Goal: Transaction & Acquisition: Purchase product/service

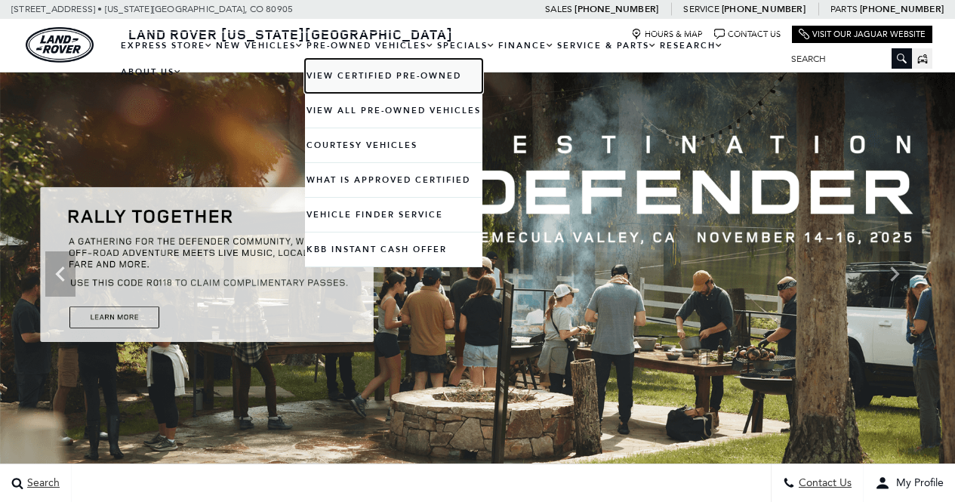
click at [389, 68] on link "View Certified Pre-Owned" at bounding box center [393, 76] width 177 height 34
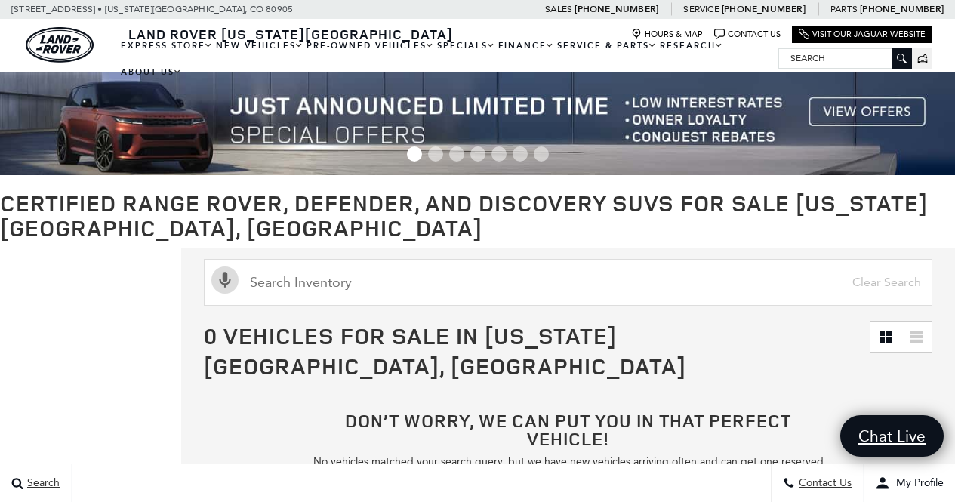
scroll to position [1, 0]
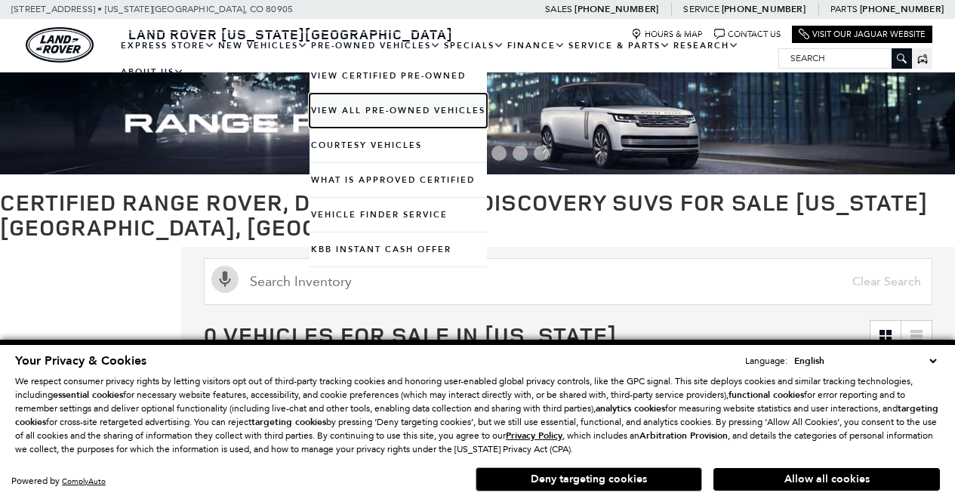
click at [349, 104] on link "View All Pre-Owned Vehicles" at bounding box center [397, 111] width 177 height 34
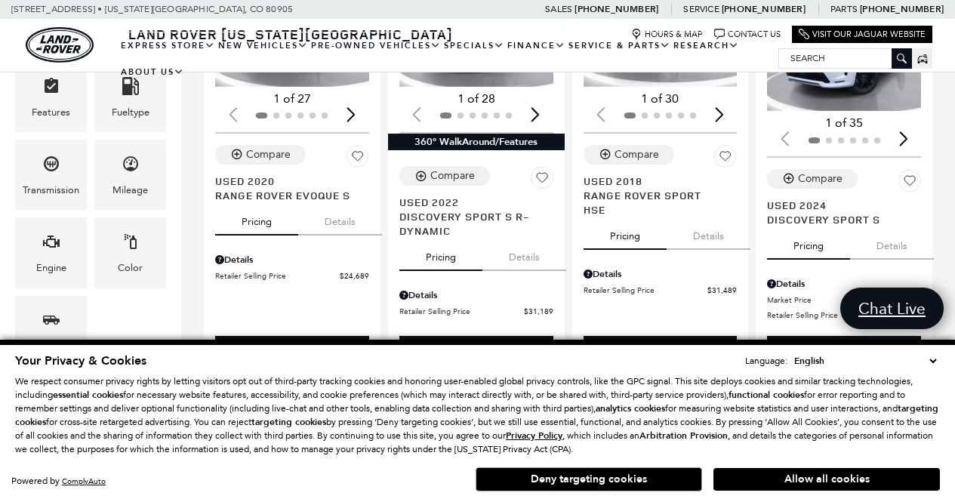
scroll to position [409, 0]
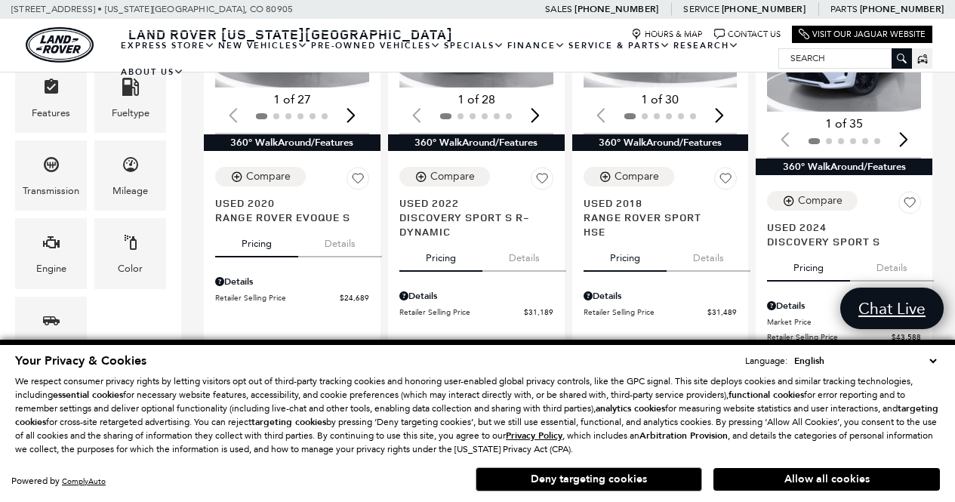
click at [333, 224] on button "Details" at bounding box center [340, 240] width 84 height 33
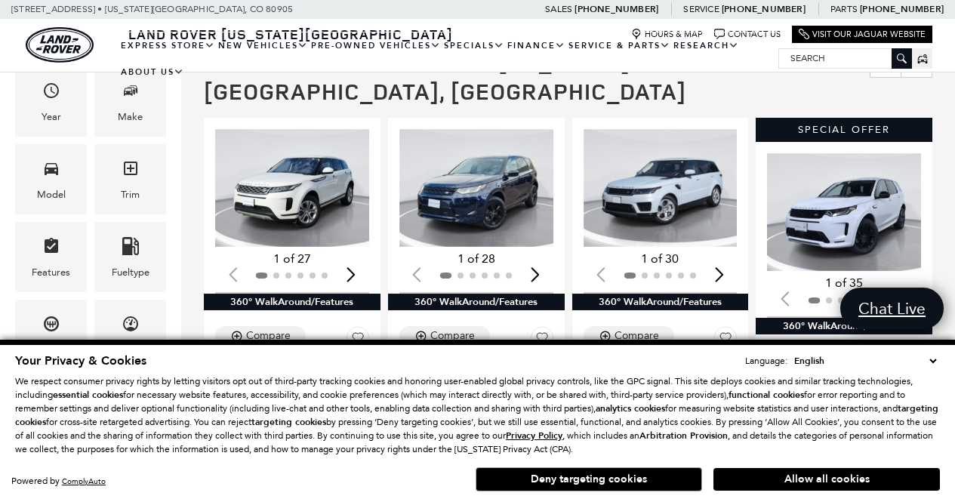
scroll to position [248, 0]
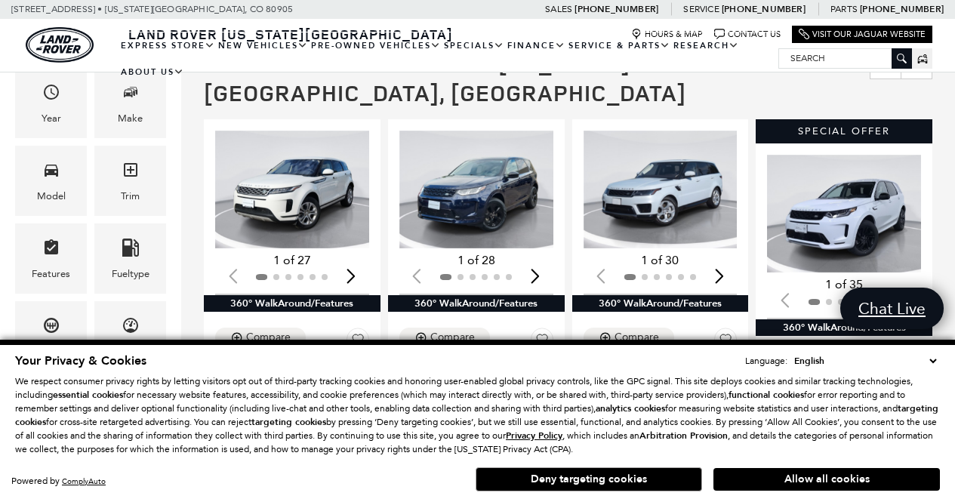
click at [354, 260] on div "Next slide" at bounding box center [351, 276] width 20 height 33
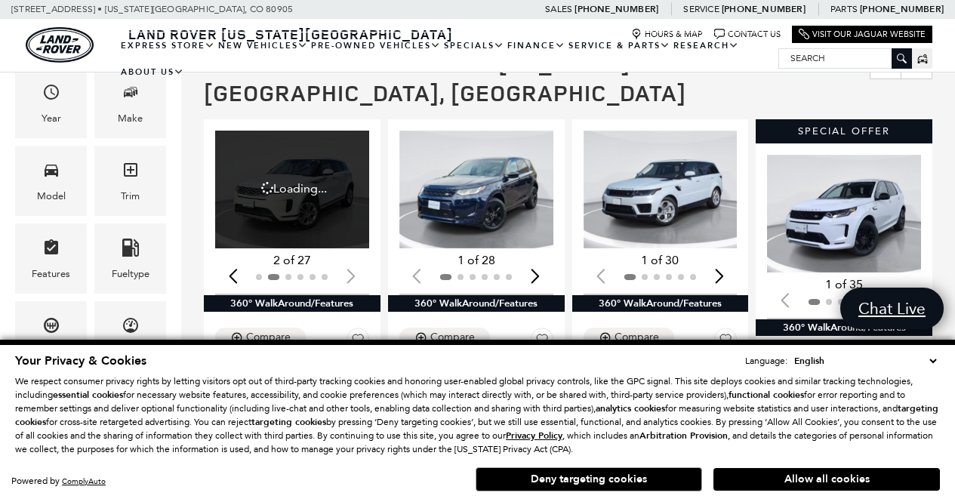
click at [354, 269] on div at bounding box center [292, 277] width 154 height 17
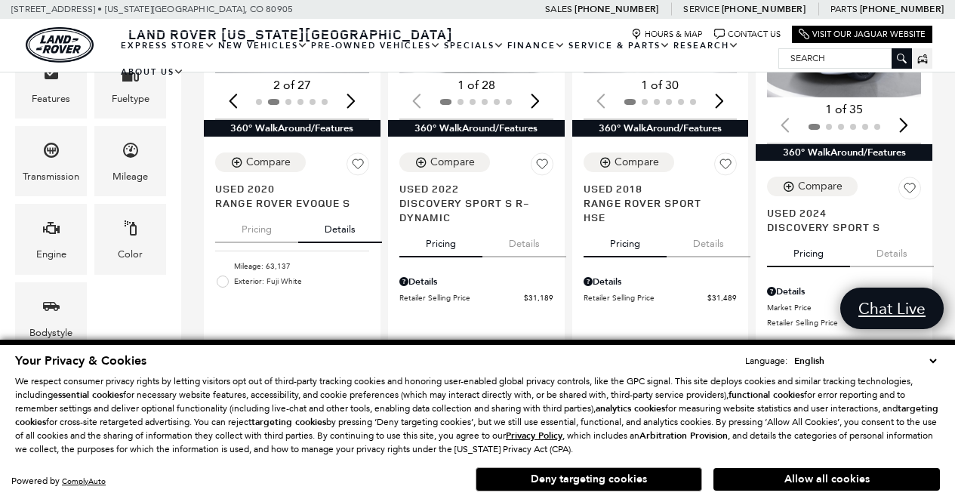
scroll to position [428, 0]
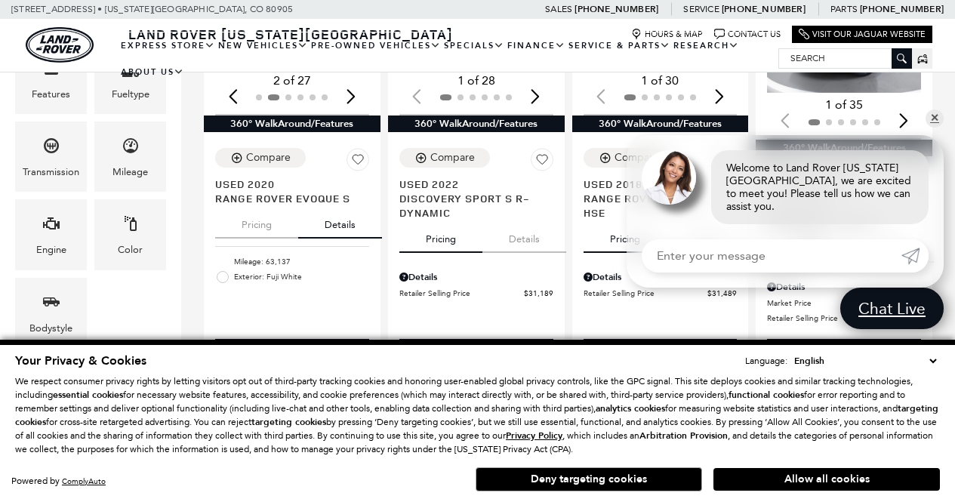
click at [269, 205] on button "Pricing" at bounding box center [256, 221] width 83 height 33
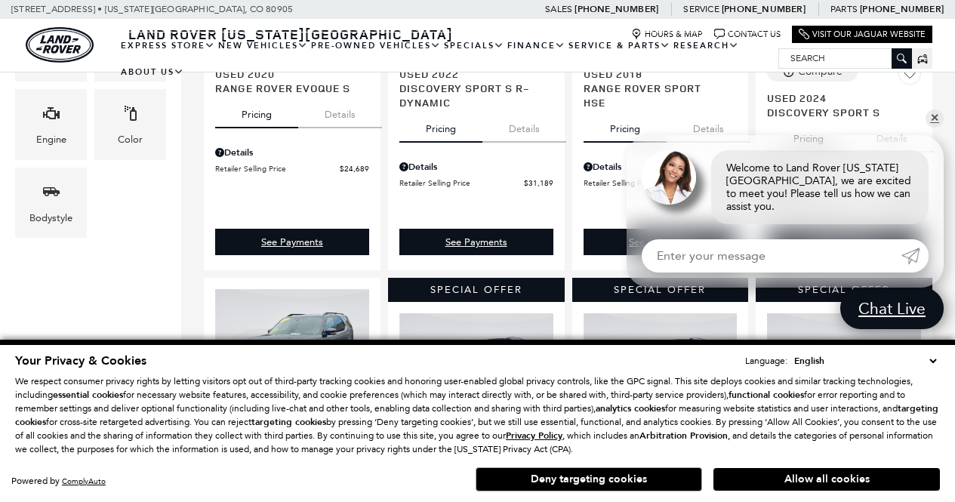
scroll to position [291, 0]
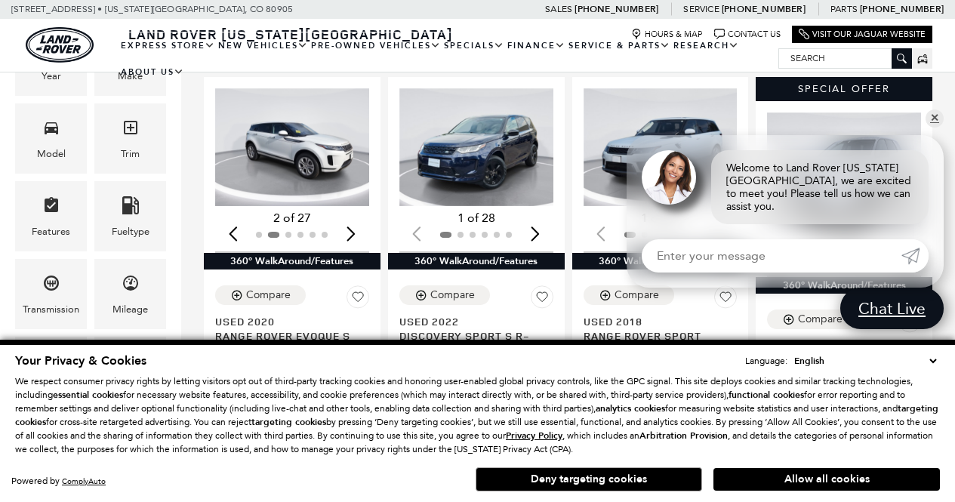
click at [355, 217] on div "Next slide" at bounding box center [351, 233] width 20 height 33
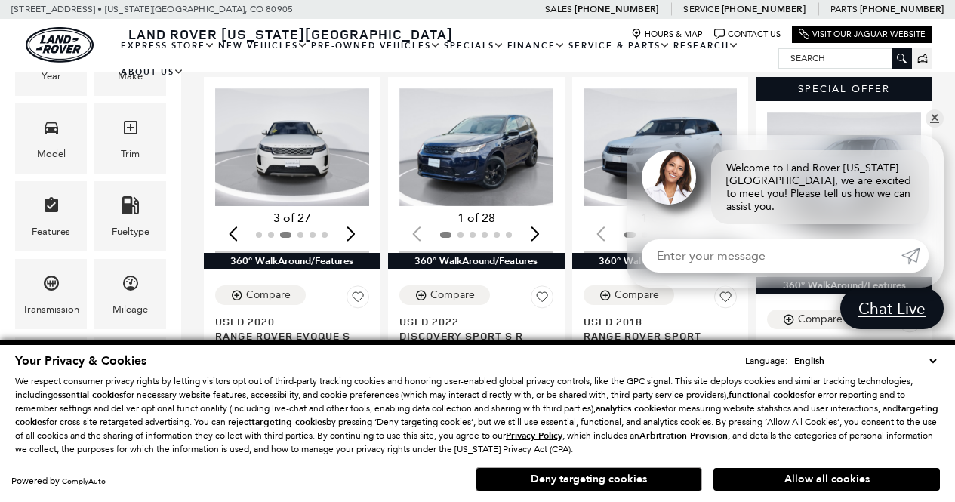
click at [355, 217] on div "Next slide" at bounding box center [351, 233] width 20 height 33
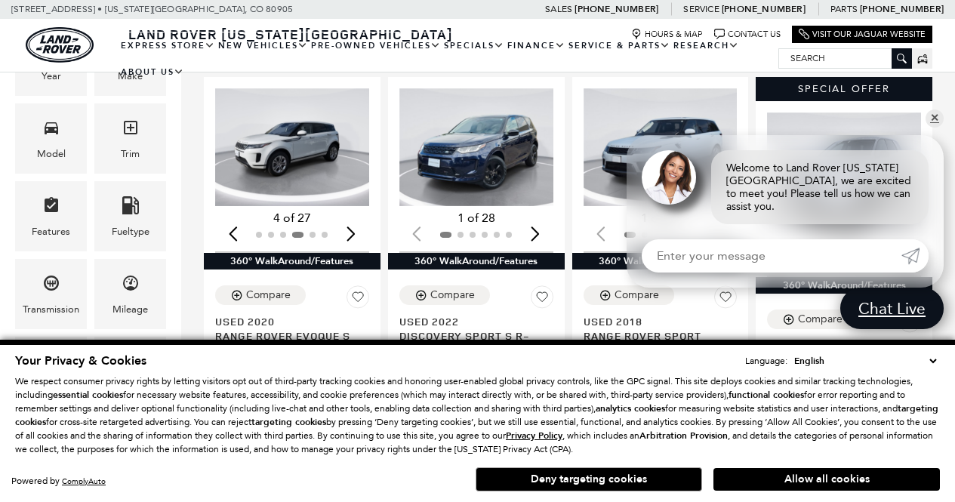
click at [355, 217] on div "Next slide" at bounding box center [351, 233] width 20 height 33
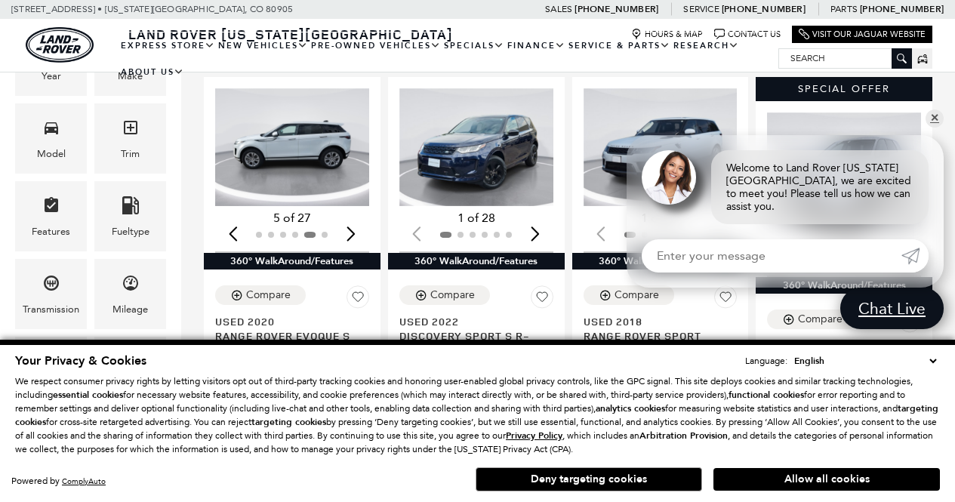
click at [355, 217] on div "Next slide" at bounding box center [351, 233] width 20 height 33
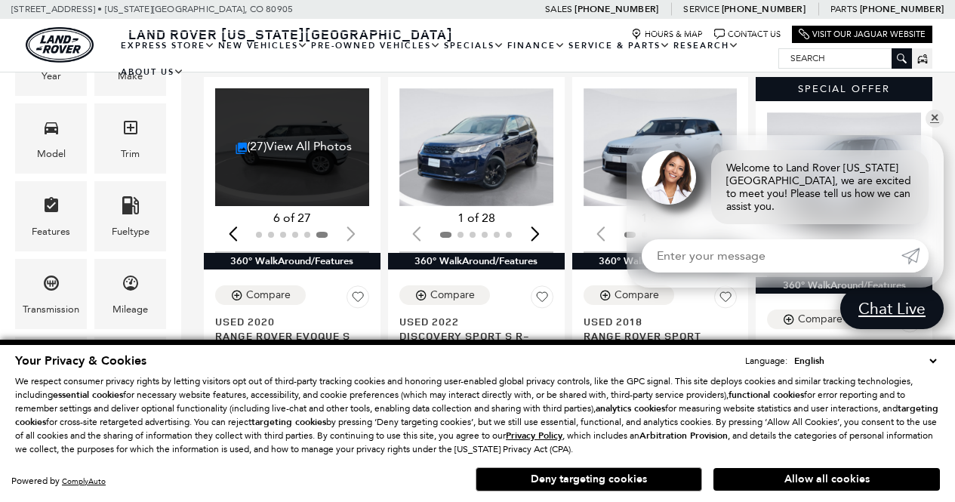
click at [355, 226] on div at bounding box center [292, 234] width 154 height 17
click at [933, 128] on link "✕" at bounding box center [934, 118] width 18 height 18
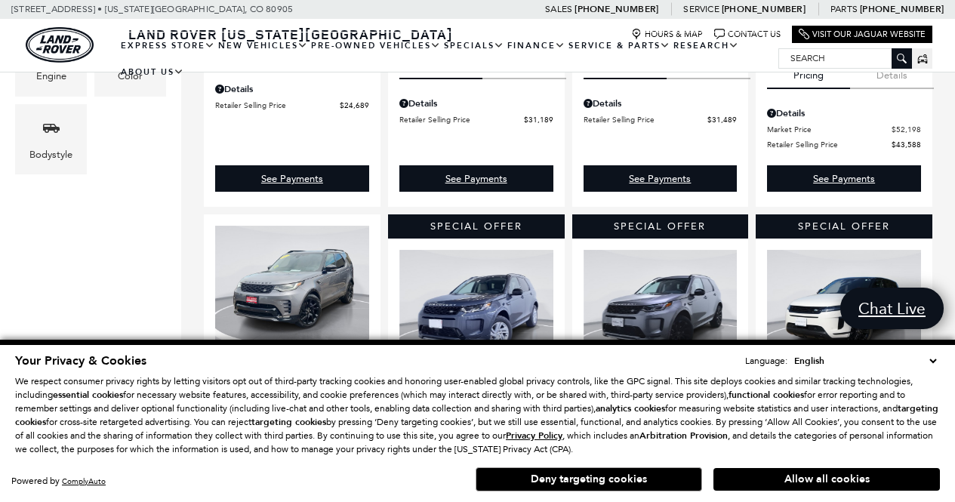
scroll to position [602, 0]
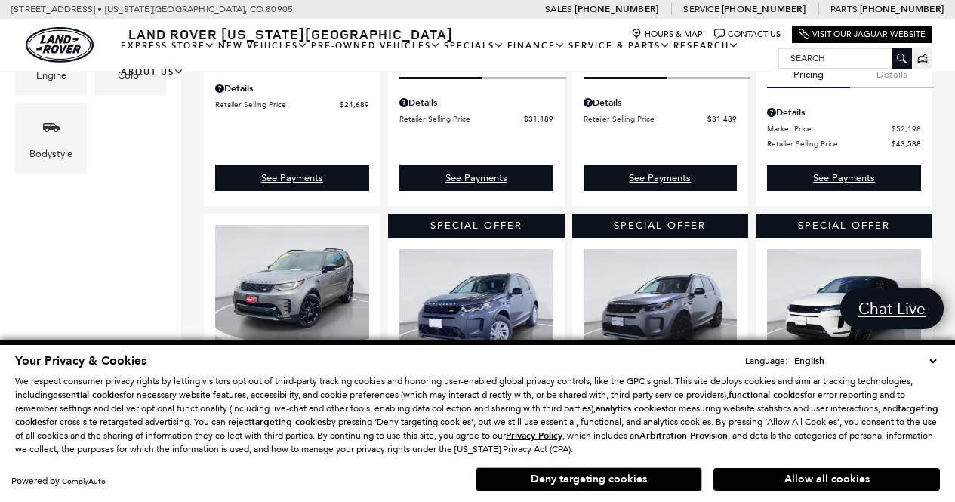
click at [930, 357] on select "English Spanish / Español English / United Kingdom Korean / 한국어 Vietnamese / Ti…" at bounding box center [864, 360] width 149 height 15
click at [931, 363] on select "English Spanish / Español English / United Kingdom Korean / 한국어 Vietnamese / Ti…" at bounding box center [864, 360] width 149 height 15
click at [626, 477] on button "Deny targeting cookies" at bounding box center [588, 479] width 226 height 24
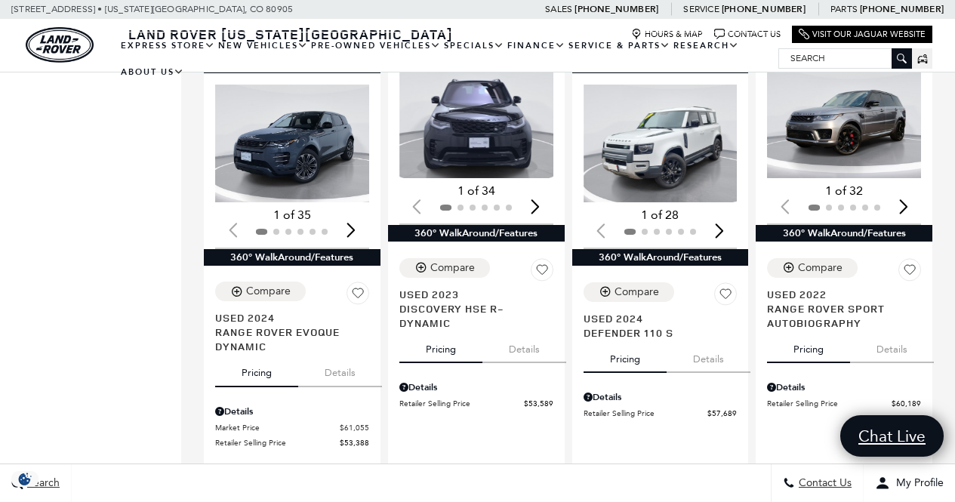
scroll to position [1218, 0]
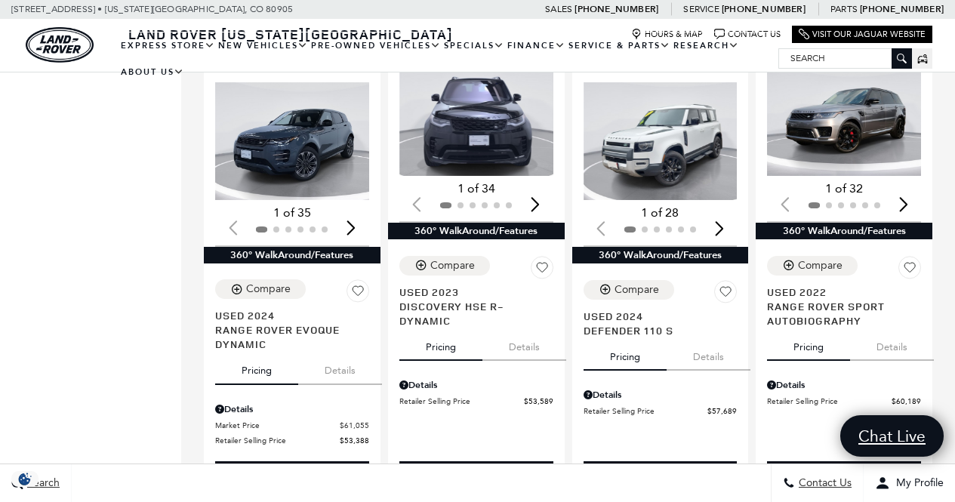
click at [712, 337] on button "Details" at bounding box center [708, 353] width 84 height 33
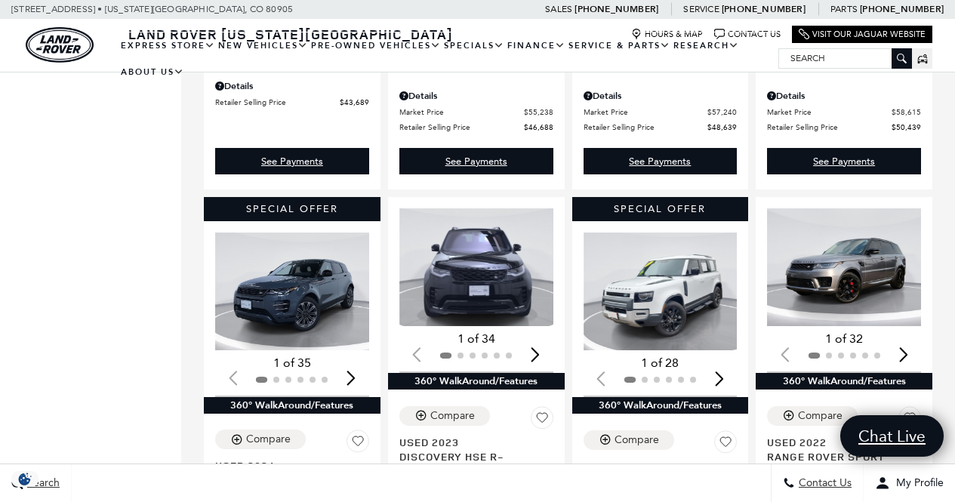
click at [726, 361] on div "Next slide" at bounding box center [719, 377] width 20 height 33
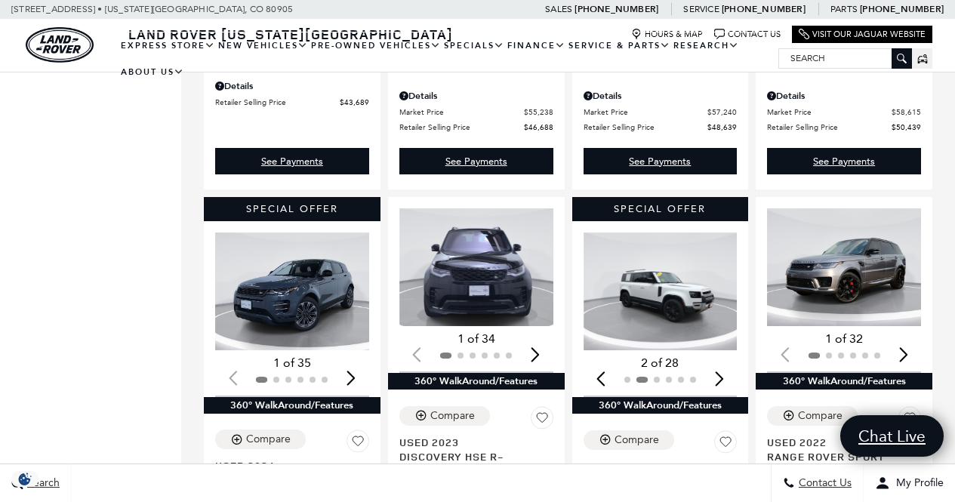
click at [726, 361] on div "Next slide" at bounding box center [719, 377] width 20 height 33
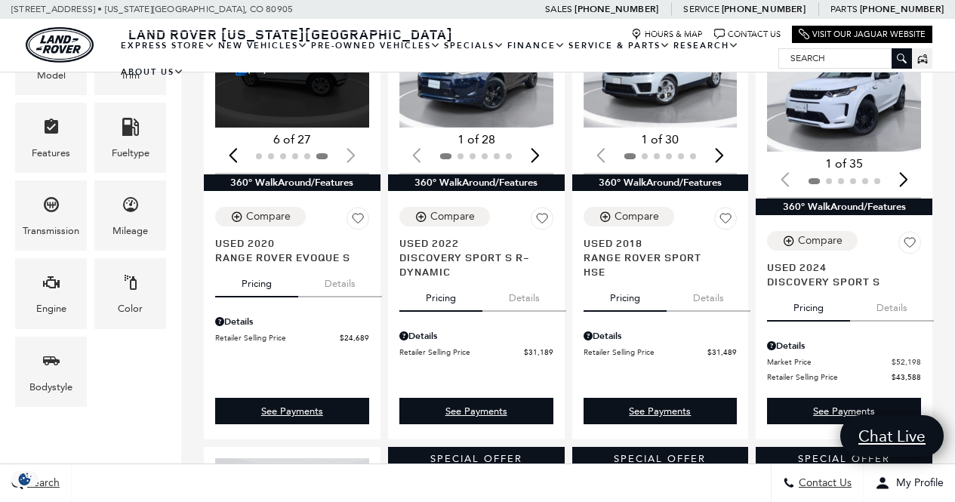
scroll to position [0, 0]
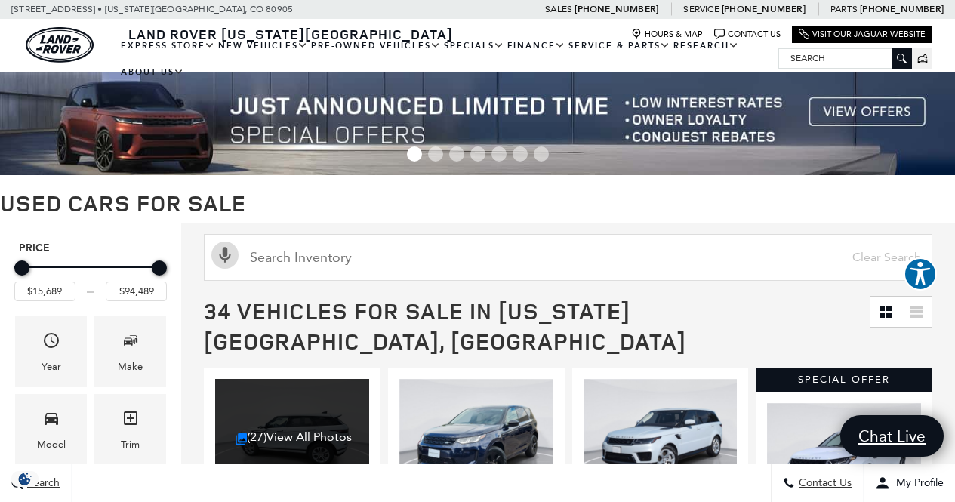
click at [517, 158] on span "Go to slide 6" at bounding box center [519, 153] width 15 height 15
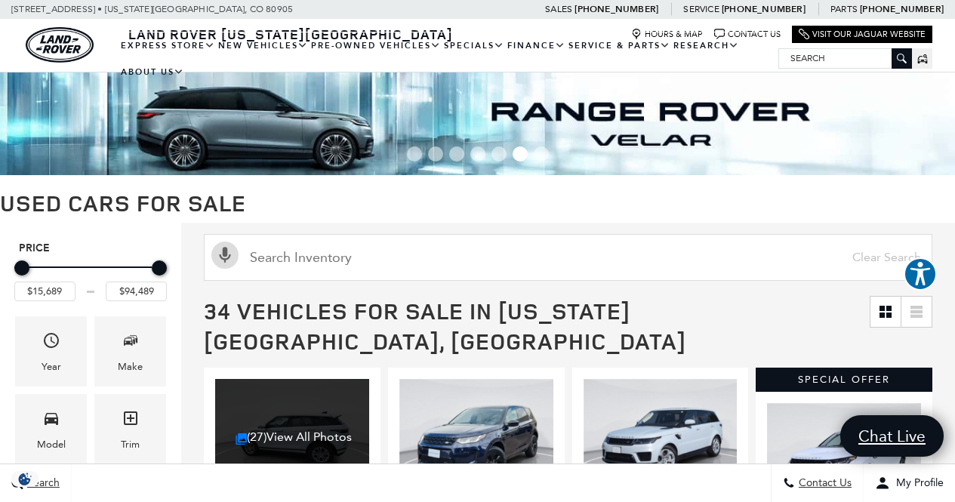
click at [453, 113] on img at bounding box center [477, 123] width 955 height 103
click at [611, 137] on img at bounding box center [477, 123] width 955 height 103
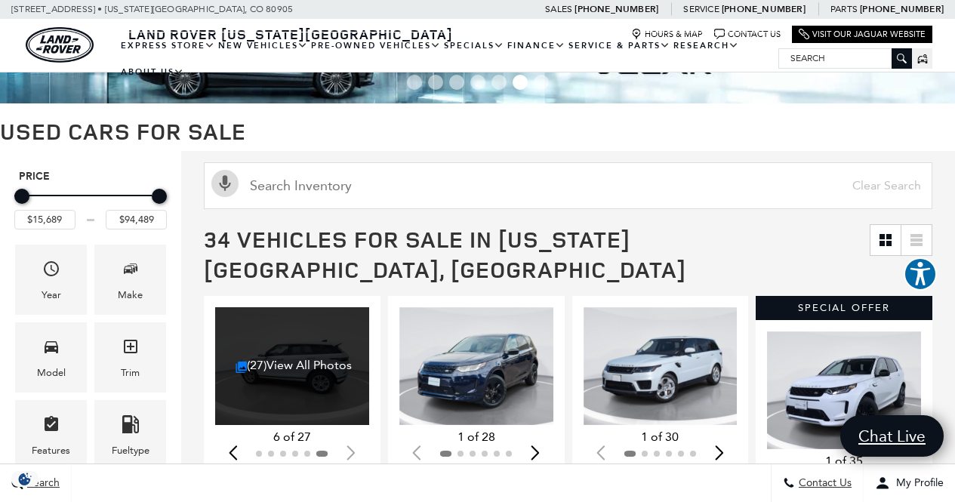
scroll to position [76, 0]
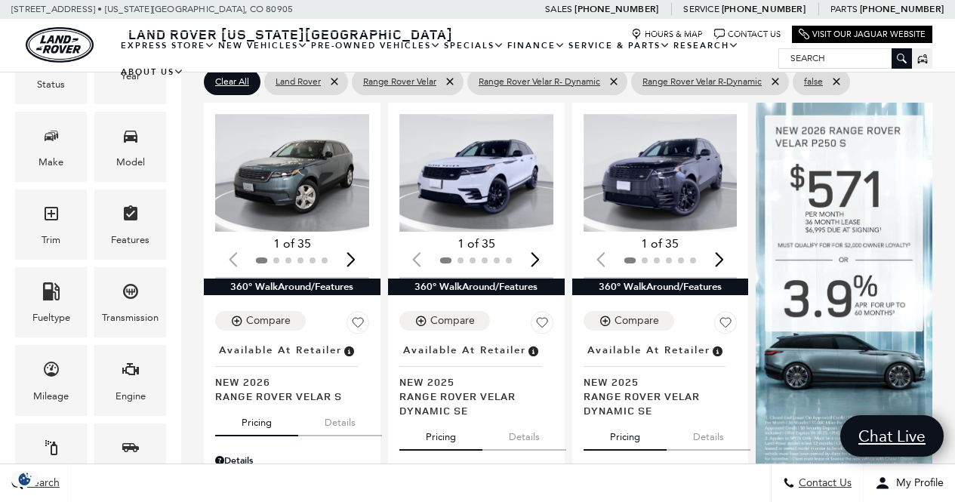
scroll to position [295, 0]
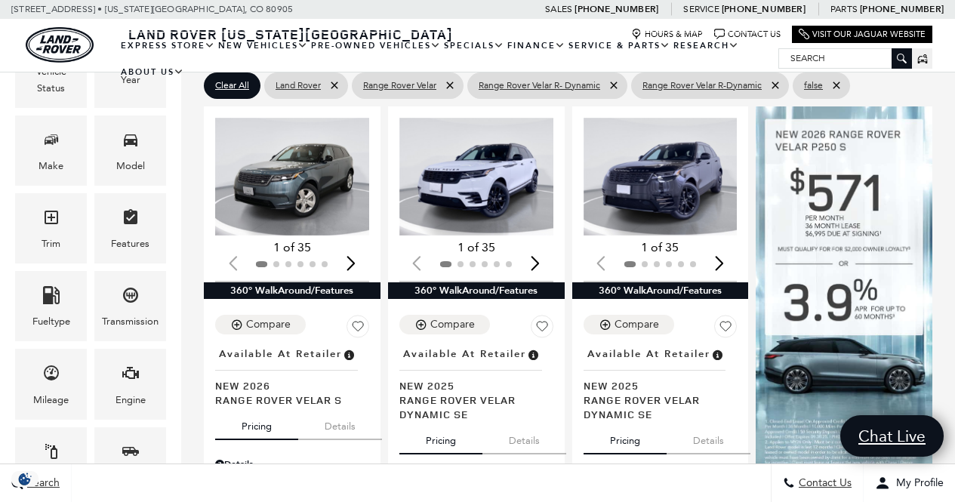
click at [353, 247] on div "Next slide" at bounding box center [351, 263] width 20 height 33
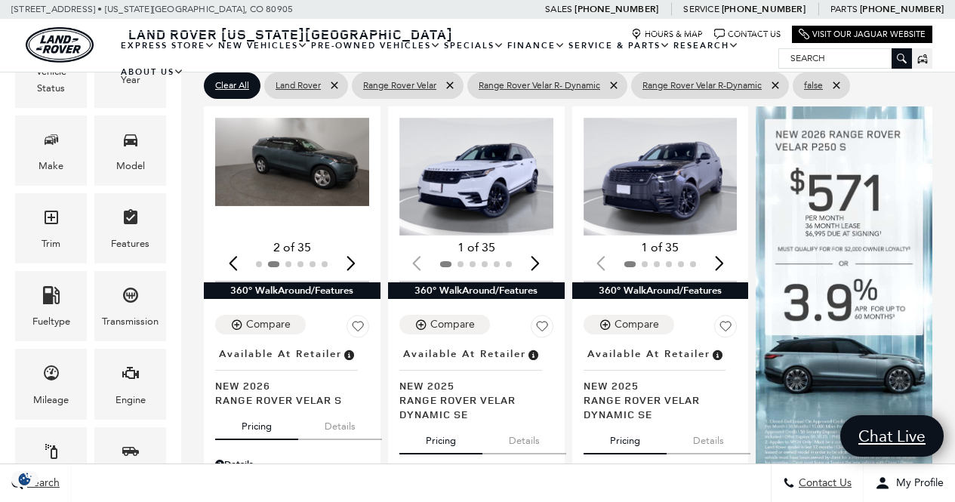
click at [353, 247] on div "Next slide" at bounding box center [351, 263] width 20 height 33
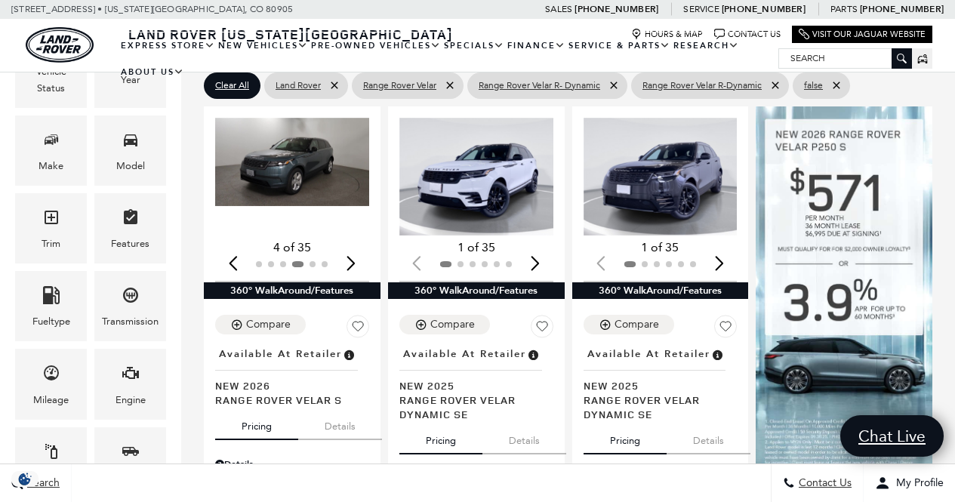
click at [353, 247] on div "Next slide" at bounding box center [351, 263] width 20 height 33
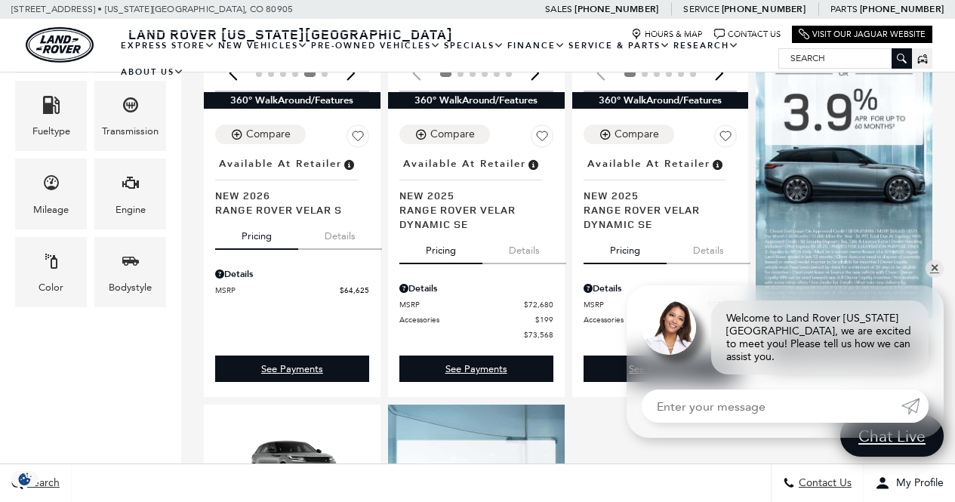
scroll to position [486, 0]
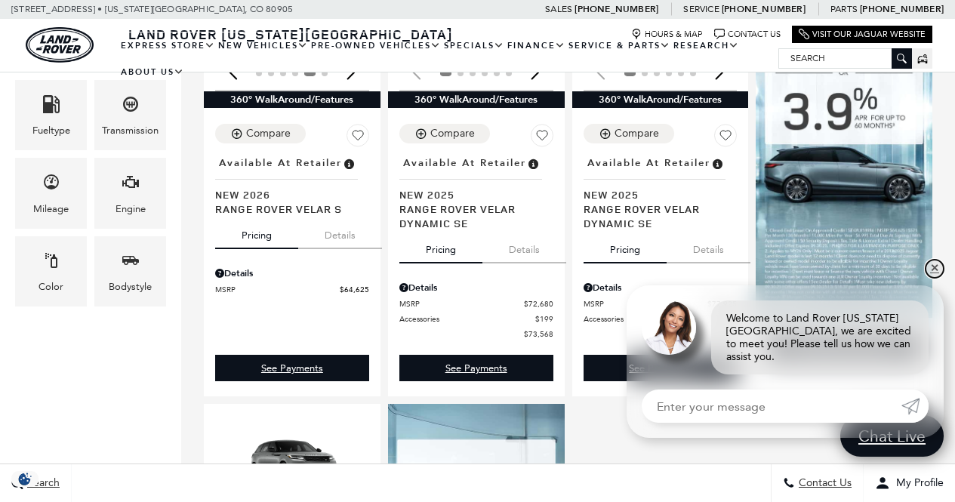
click at [932, 278] on link "✕" at bounding box center [934, 269] width 18 height 18
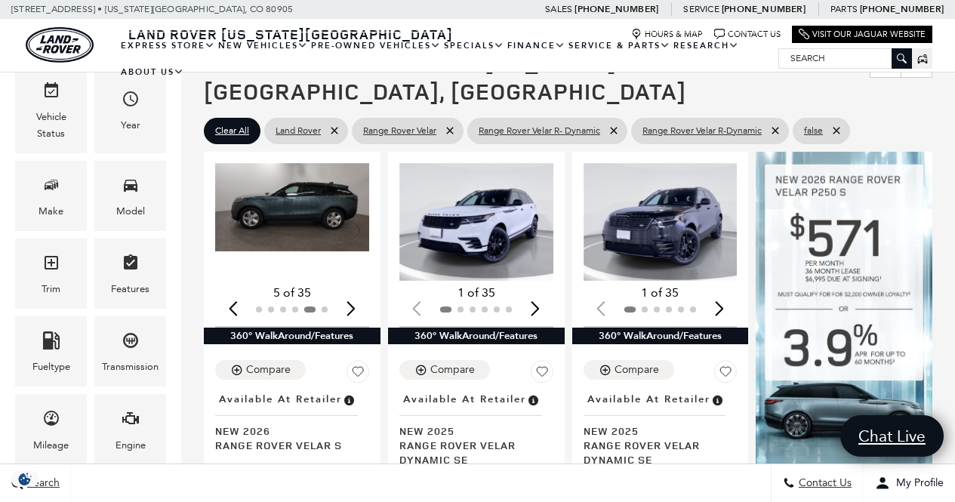
scroll to position [249, 0]
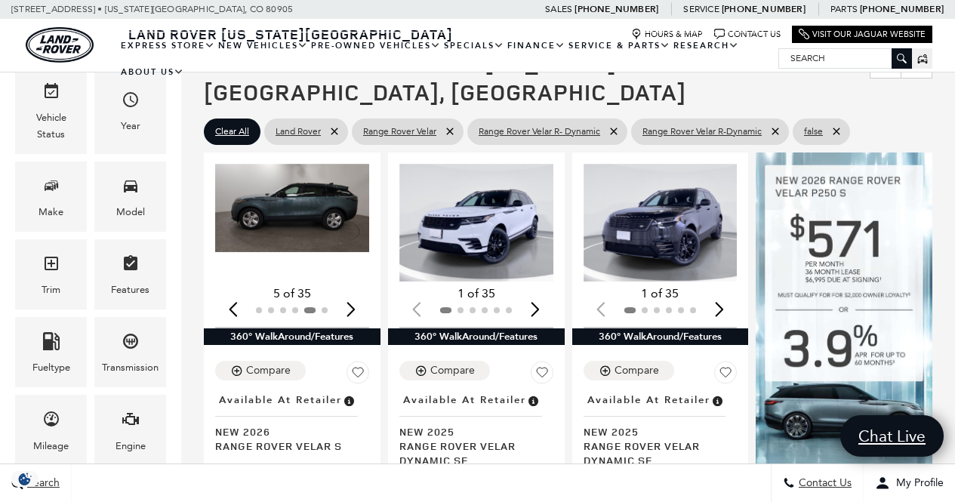
click at [310, 177] on img "5 / 6" at bounding box center [293, 208] width 157 height 88
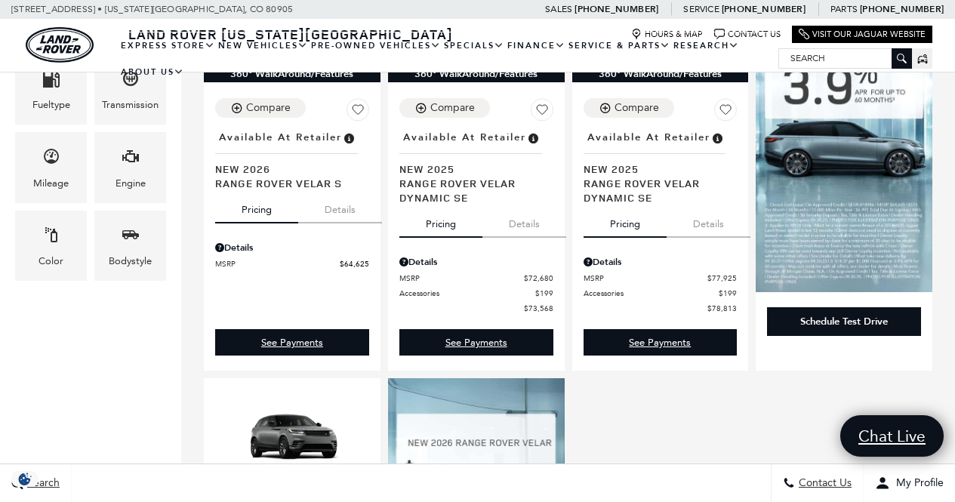
scroll to position [512, 0]
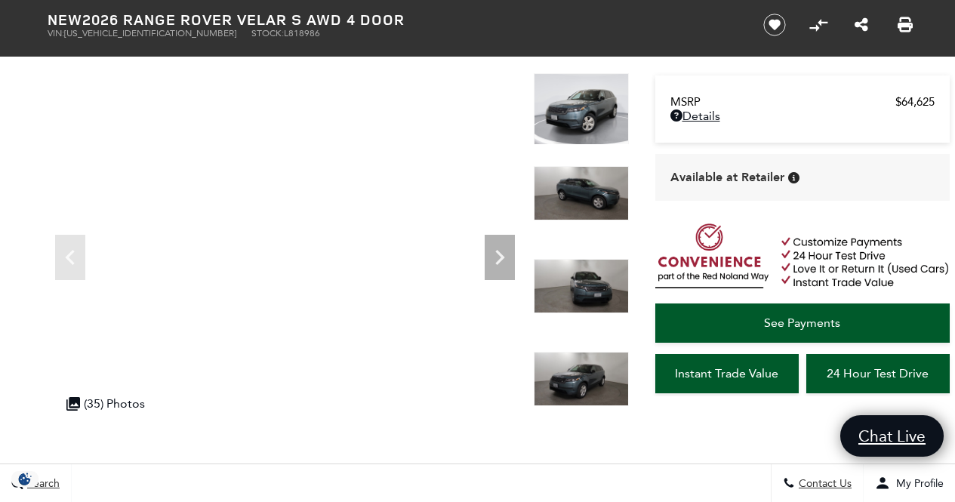
scroll to position [80, 0]
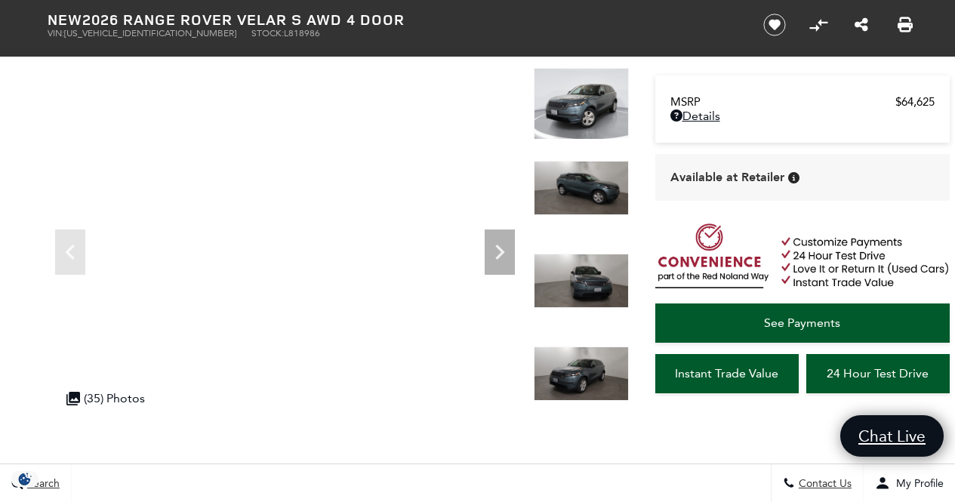
click at [500, 253] on icon "Next" at bounding box center [499, 252] width 30 height 30
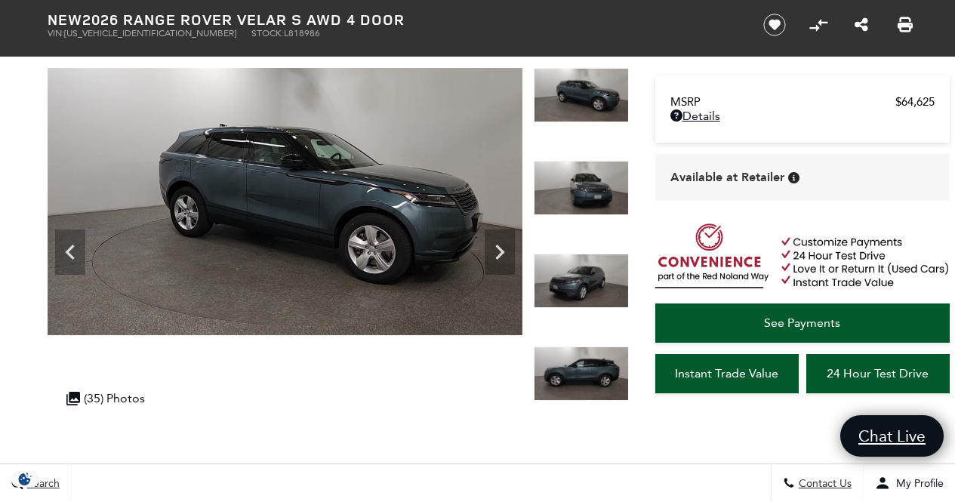
click at [500, 253] on icon "Next" at bounding box center [499, 252] width 30 height 30
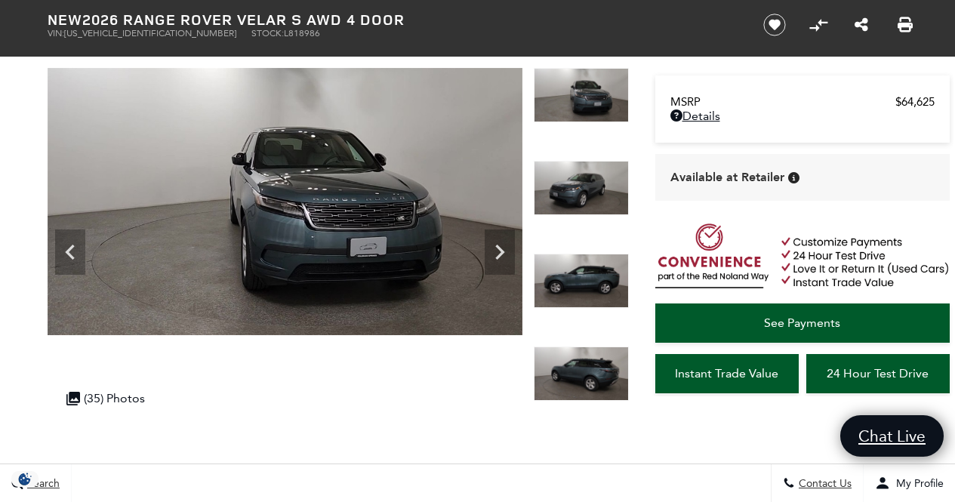
click at [500, 253] on icon "Next" at bounding box center [499, 252] width 30 height 30
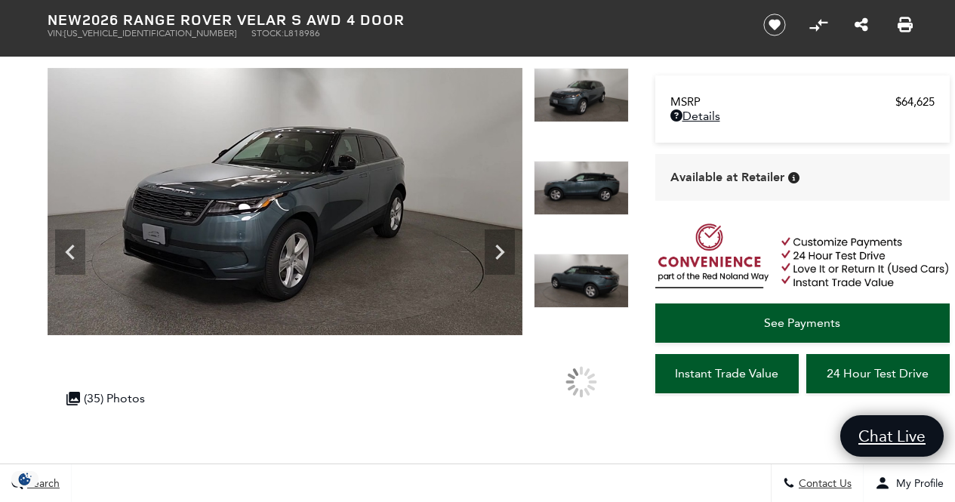
click at [500, 253] on icon "Next" at bounding box center [499, 252] width 30 height 30
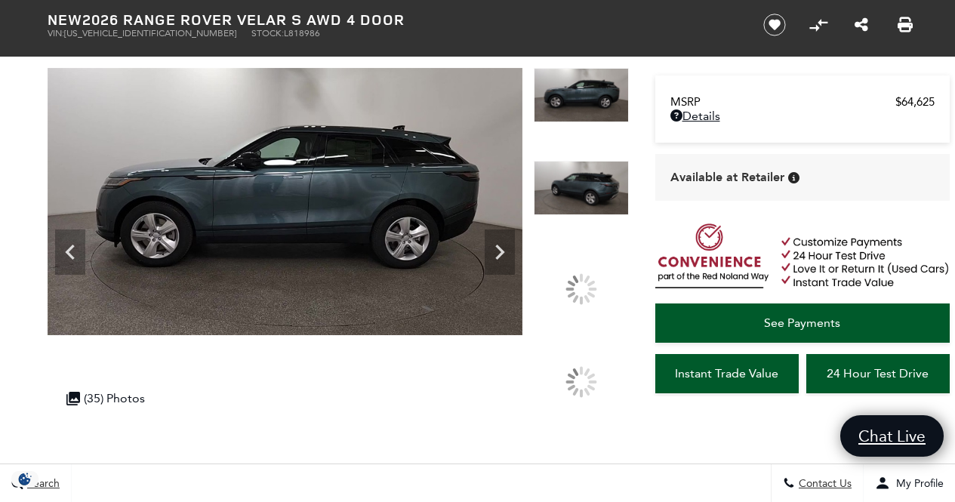
click at [500, 253] on icon "Next" at bounding box center [499, 252] width 30 height 30
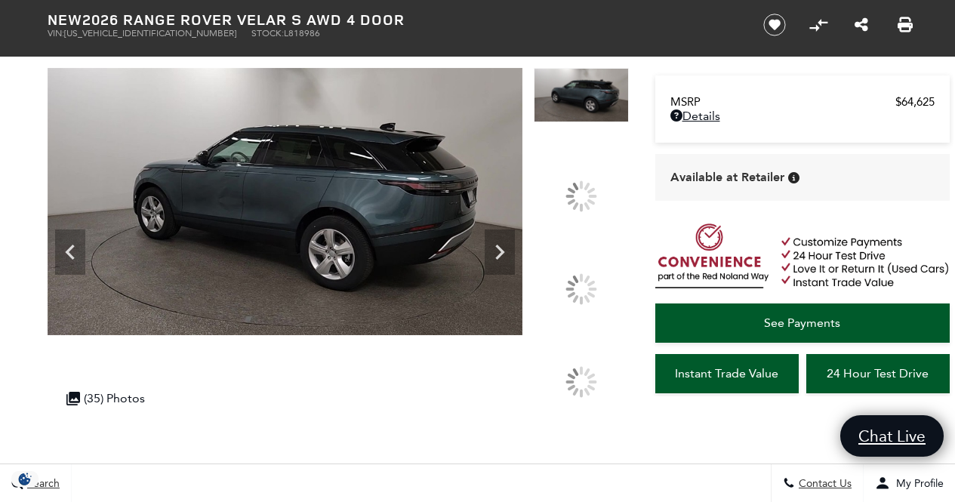
click at [500, 253] on icon "Next" at bounding box center [499, 252] width 30 height 30
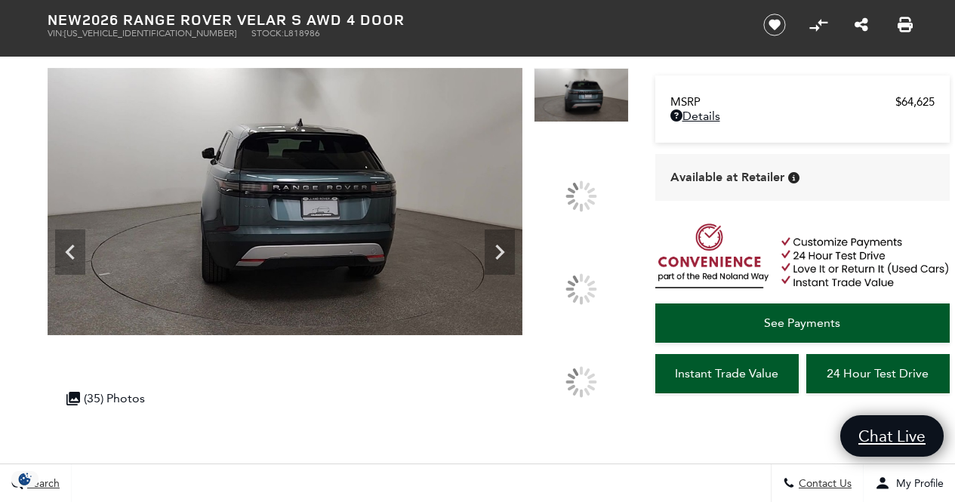
click at [500, 253] on icon "Next" at bounding box center [499, 252] width 30 height 30
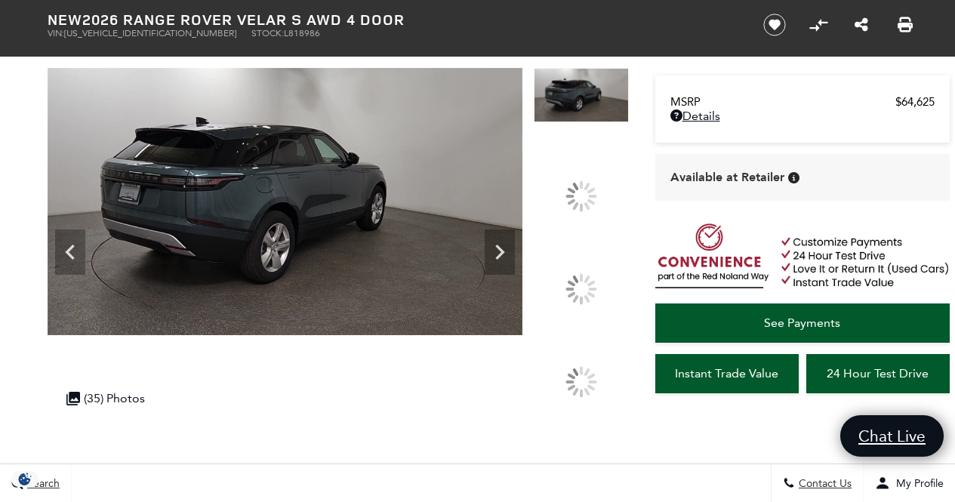
click at [500, 253] on icon "Next" at bounding box center [499, 252] width 30 height 30
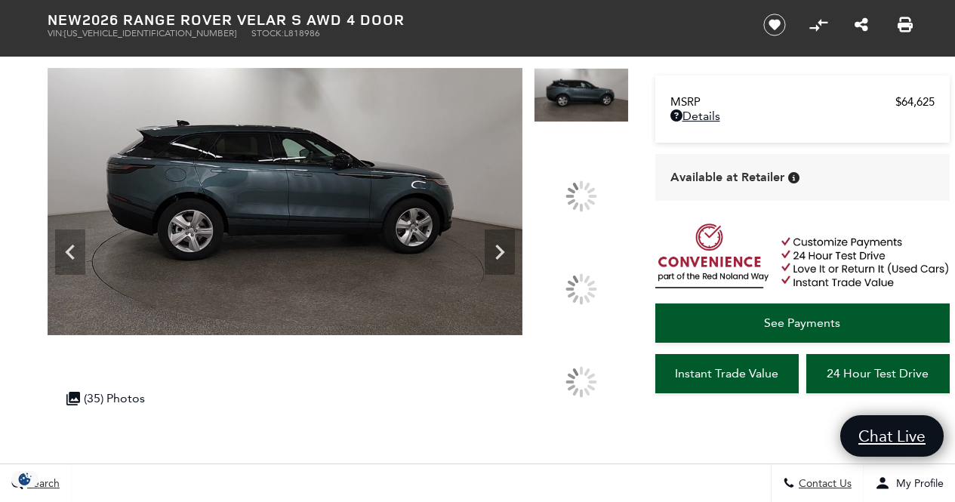
click at [500, 253] on icon "Next" at bounding box center [499, 252] width 30 height 30
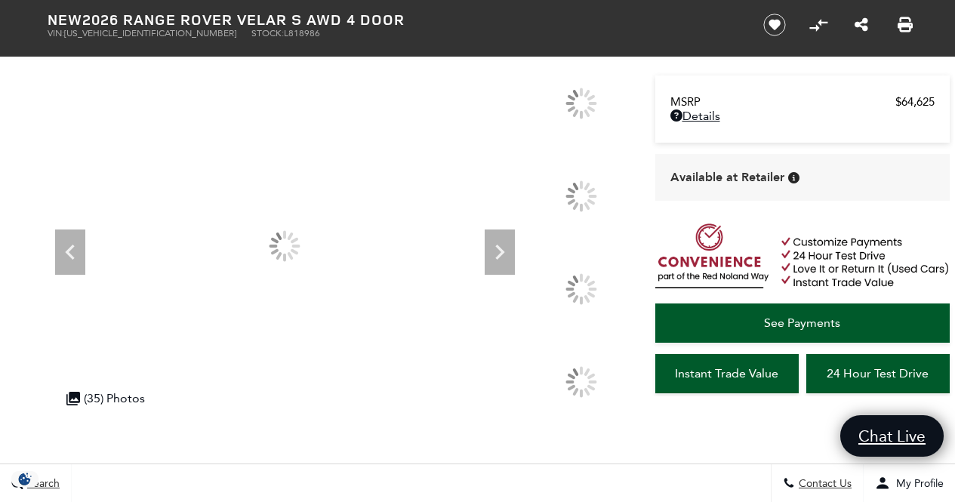
click at [500, 253] on icon "Next" at bounding box center [499, 252] width 30 height 30
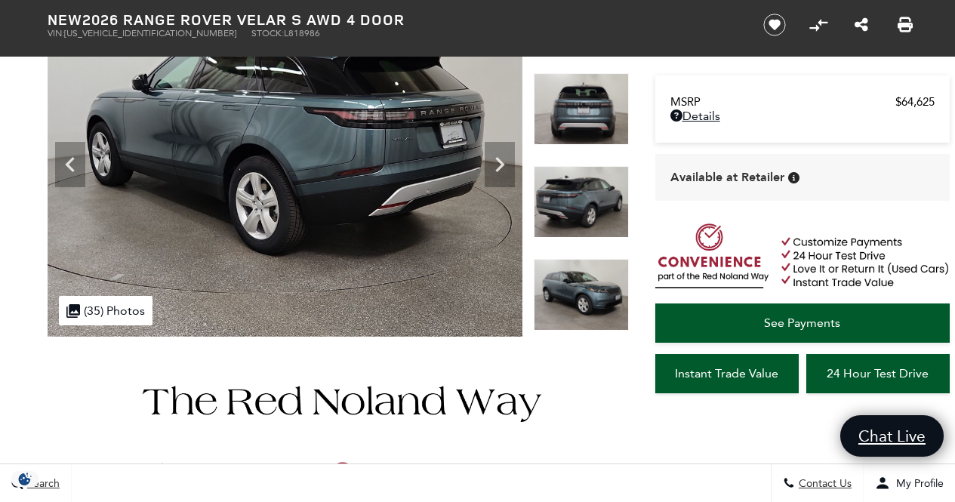
scroll to position [137, 0]
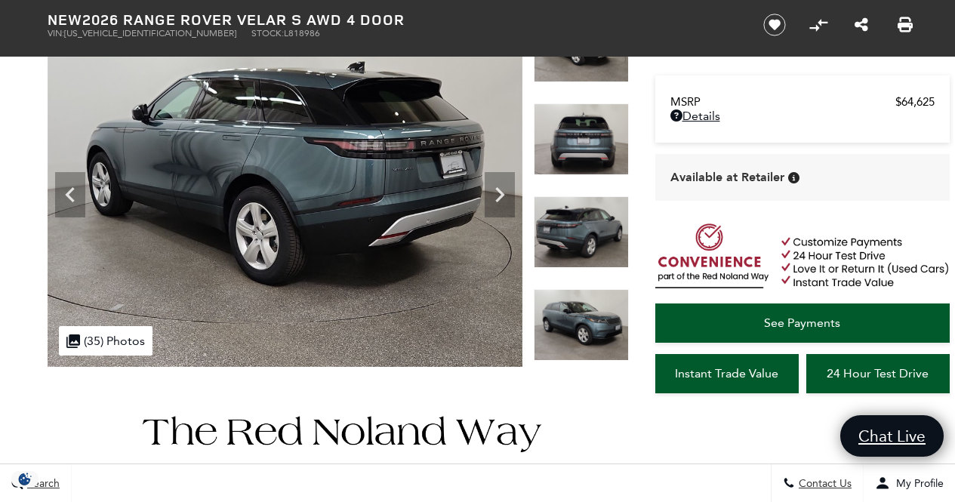
click at [499, 199] on icon "Next" at bounding box center [499, 194] width 9 height 15
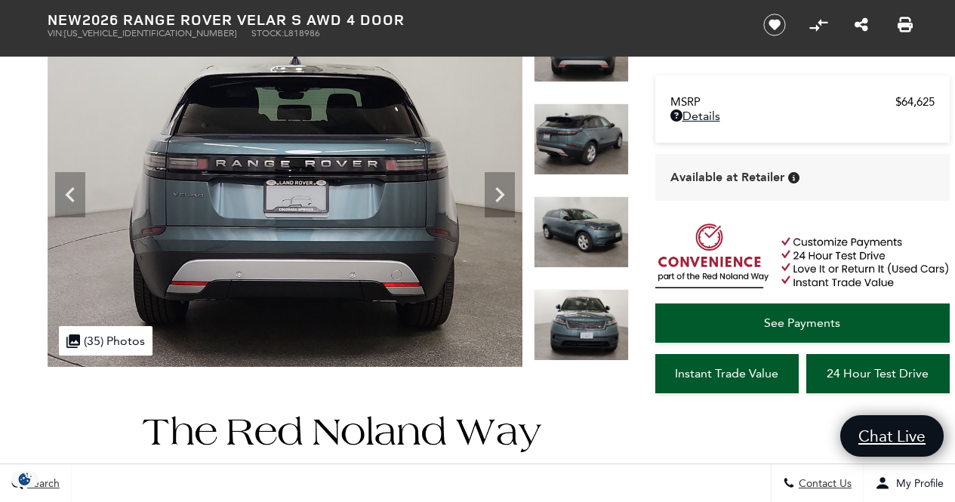
click at [500, 191] on icon "Next" at bounding box center [499, 194] width 9 height 15
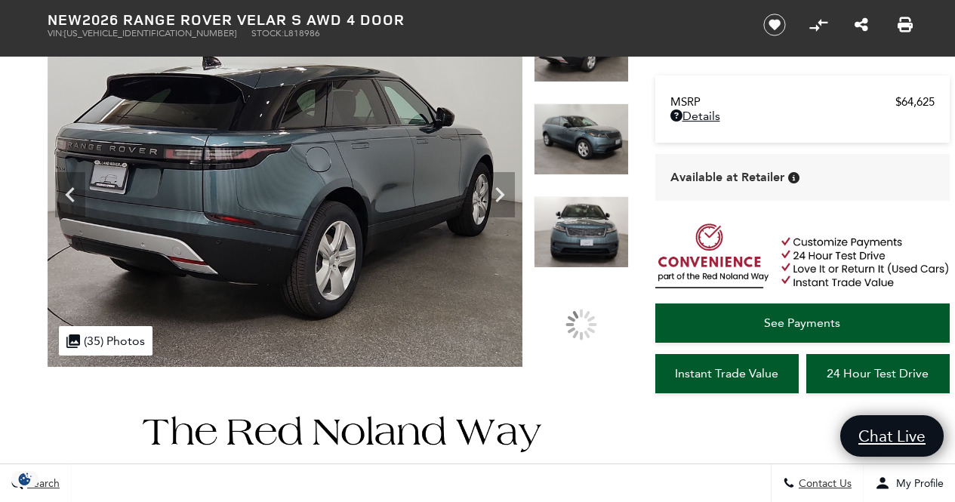
click at [500, 191] on icon "Next" at bounding box center [499, 194] width 9 height 15
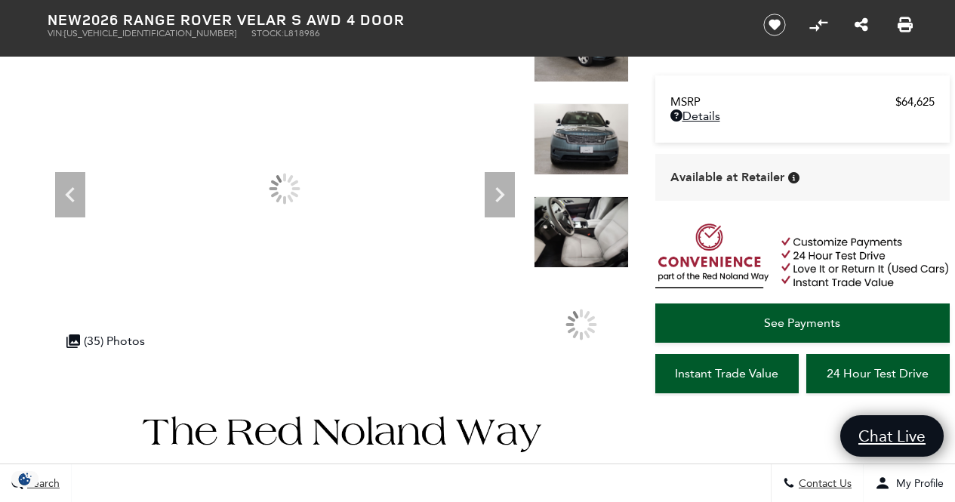
click at [500, 191] on icon "Next" at bounding box center [499, 194] width 9 height 15
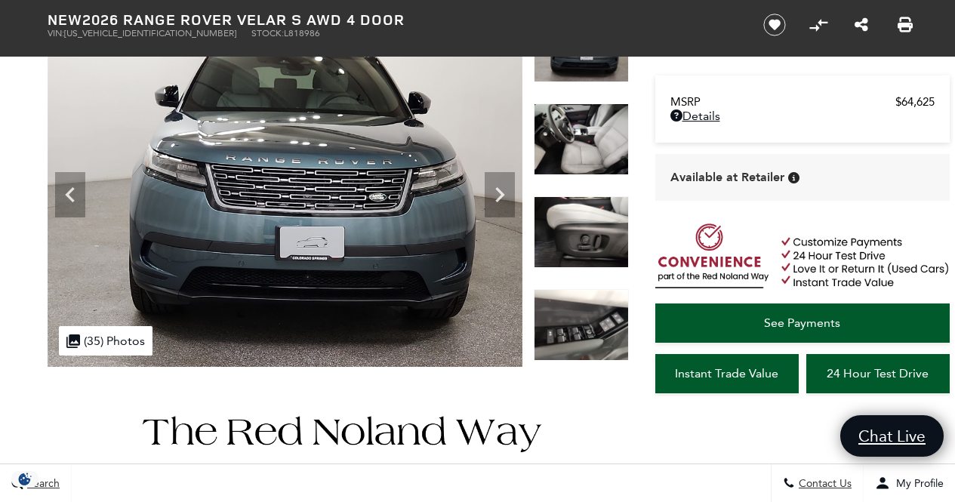
click at [500, 191] on icon "Next" at bounding box center [499, 194] width 9 height 15
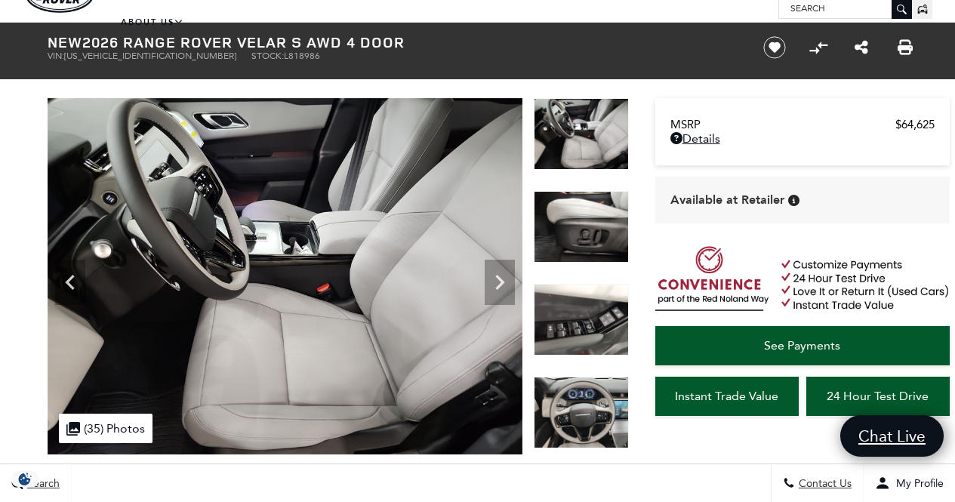
scroll to position [53, 0]
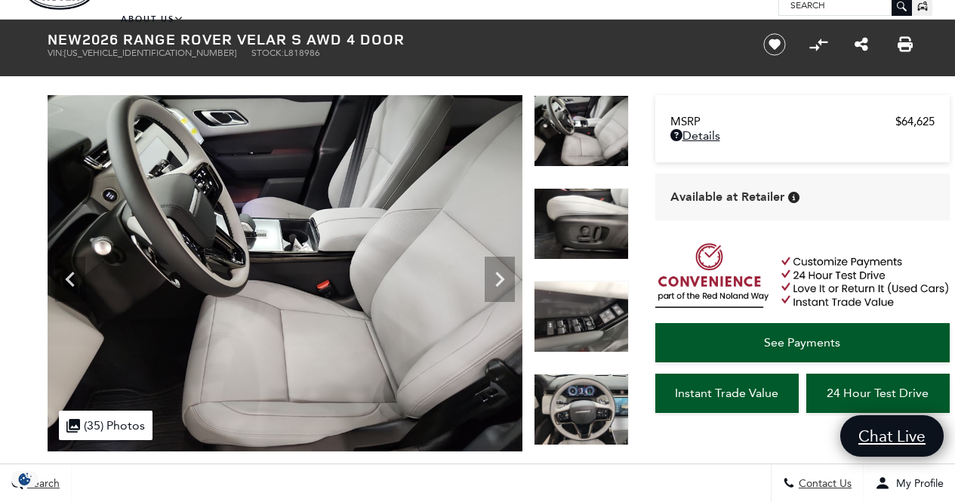
click at [501, 275] on icon "Next" at bounding box center [499, 279] width 30 height 30
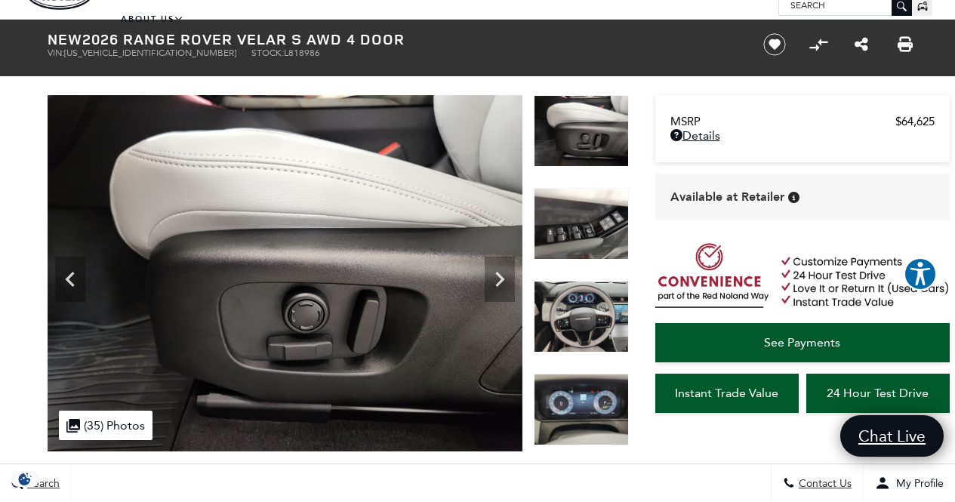
click at [501, 275] on icon "Next" at bounding box center [499, 279] width 30 height 30
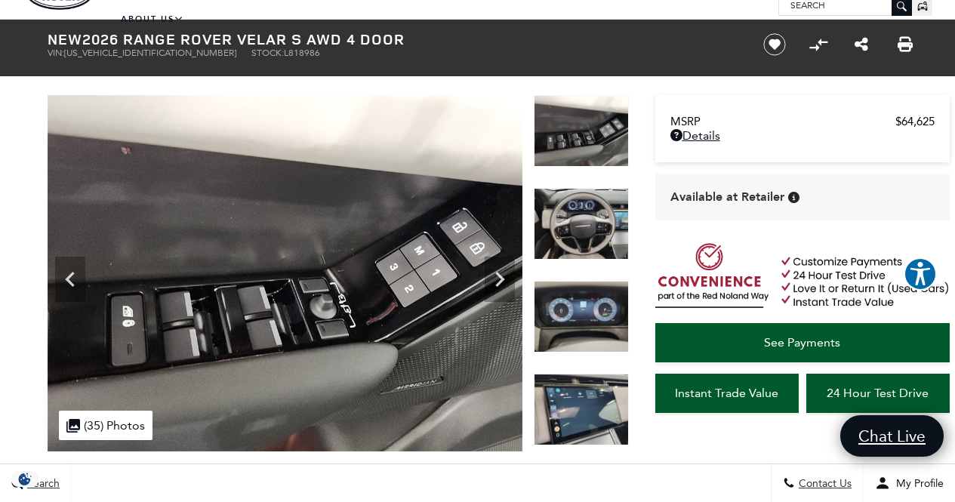
click at [501, 275] on icon "Next" at bounding box center [499, 279] width 30 height 30
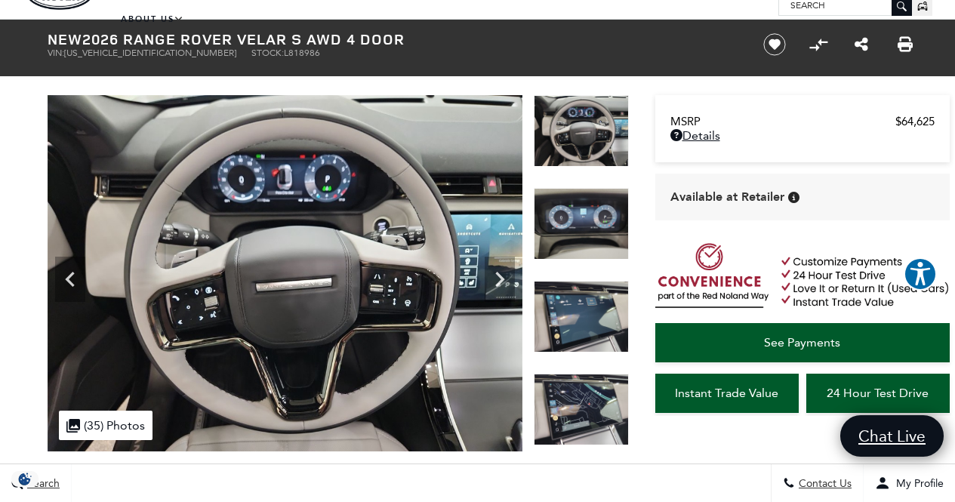
click at [501, 275] on icon "Next" at bounding box center [499, 279] width 30 height 30
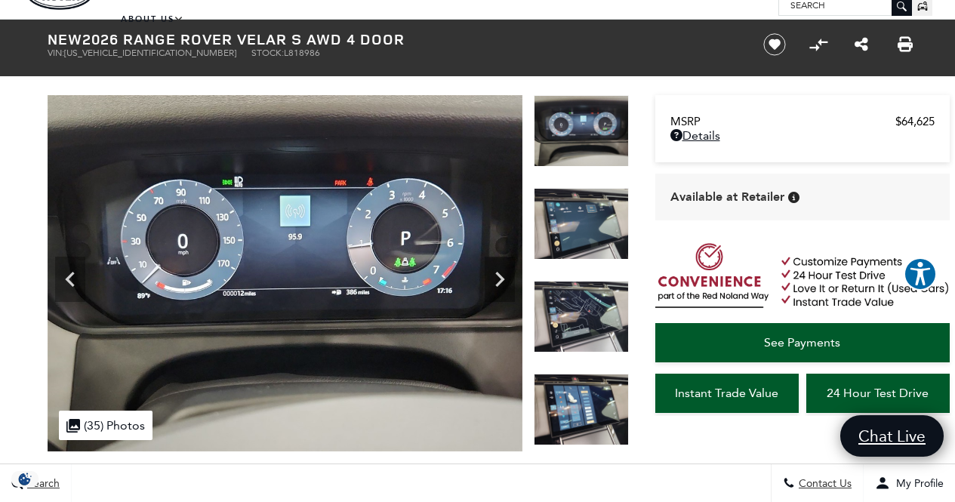
click at [497, 275] on icon "Next" at bounding box center [499, 279] width 30 height 30
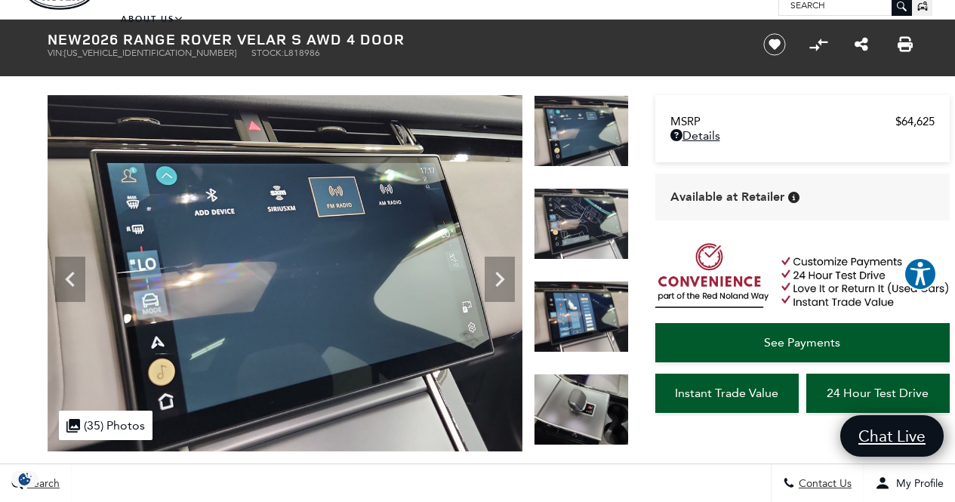
click at [497, 275] on icon "Next" at bounding box center [499, 279] width 30 height 30
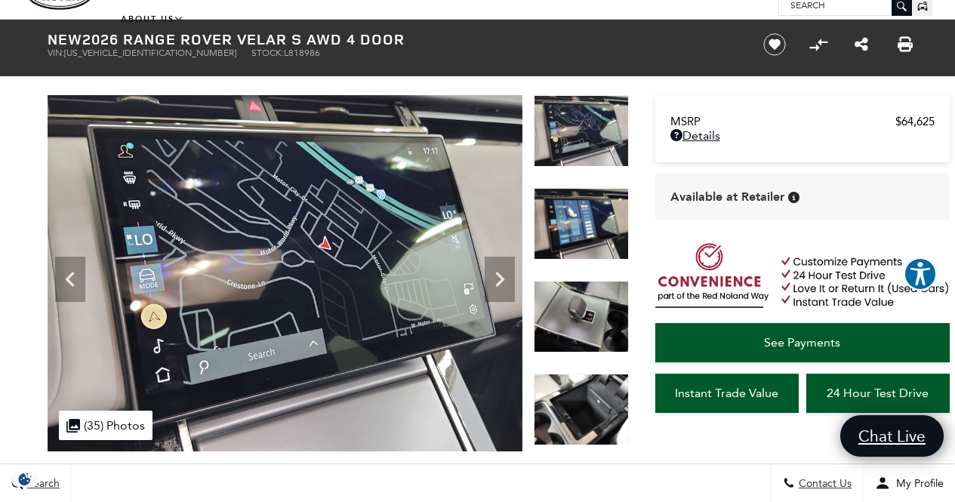
click at [497, 275] on icon "Next" at bounding box center [499, 279] width 30 height 30
